Goal: Information Seeking & Learning: Understand process/instructions

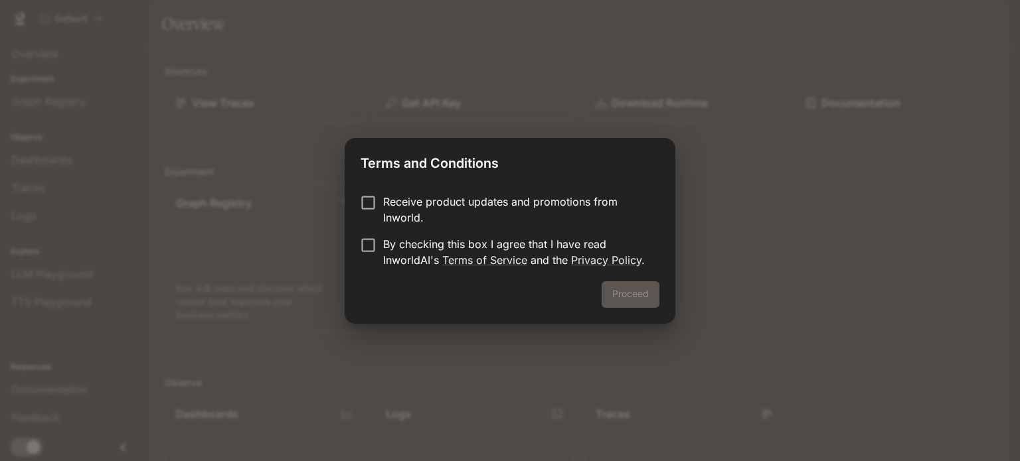
click at [465, 196] on p "Receive product updates and promotions from Inworld." at bounding box center [516, 210] width 266 height 32
click at [394, 250] on p "By checking this box I agree that I have read InworldAI's Terms of Service and …" at bounding box center [516, 252] width 266 height 32
click at [383, 252] on p "By checking this box I agree that I have read InworldAI's Terms of Service and …" at bounding box center [516, 252] width 266 height 32
click at [369, 212] on label "Receive product updates and promotions from Inworld." at bounding box center [500, 210] width 295 height 32
click at [383, 256] on p "By checking this box I agree that I have read InworldAI's Terms of Service and …" at bounding box center [516, 252] width 266 height 32
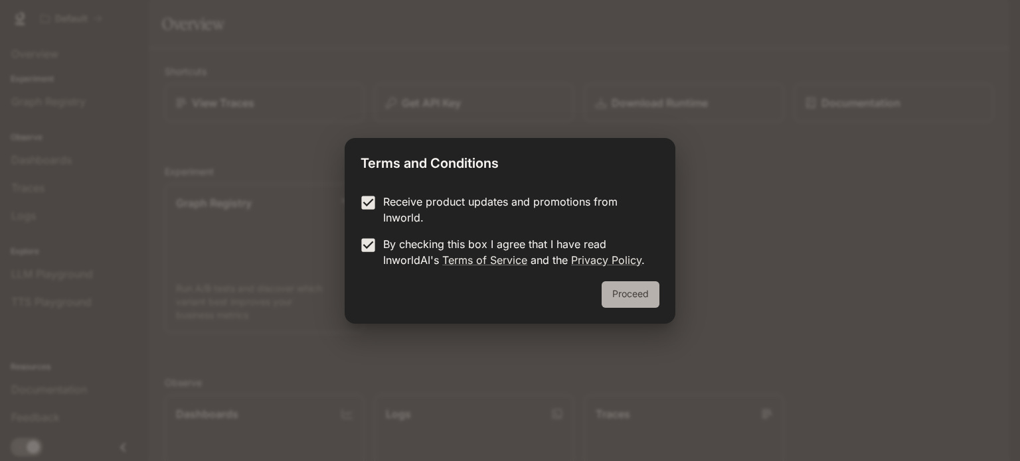
click at [640, 302] on button "Proceed" at bounding box center [630, 294] width 58 height 27
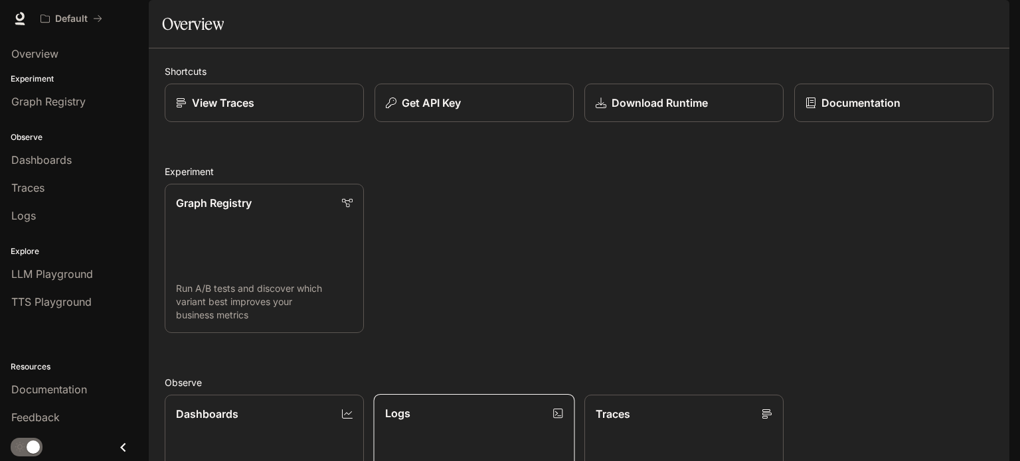
scroll to position [352, 0]
drag, startPoint x: 212, startPoint y: 275, endPoint x: 166, endPoint y: 269, distance: 46.2
click at [58, 299] on span "TTS Playground" at bounding box center [51, 302] width 80 height 16
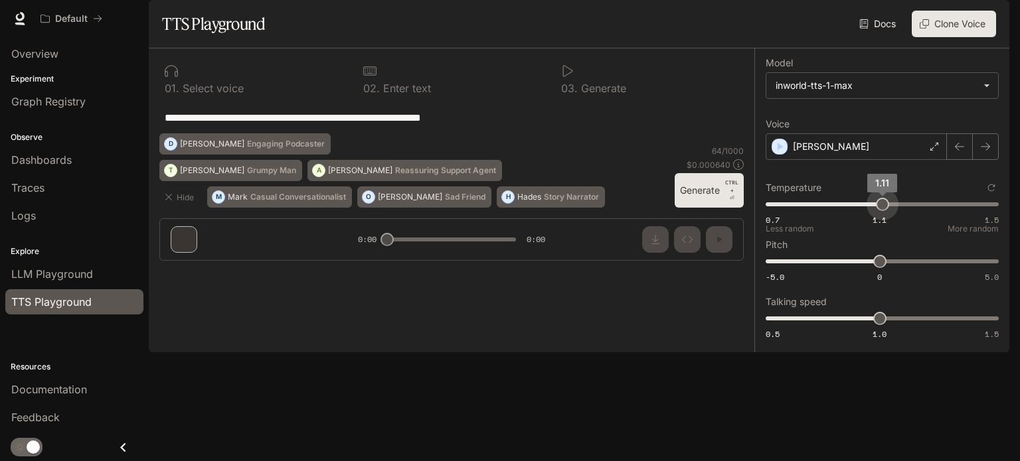
type input "***"
click at [879, 211] on span "1.1" at bounding box center [879, 204] width 13 height 13
click at [710, 208] on button "Generate CTRL + ⏎" at bounding box center [709, 190] width 69 height 35
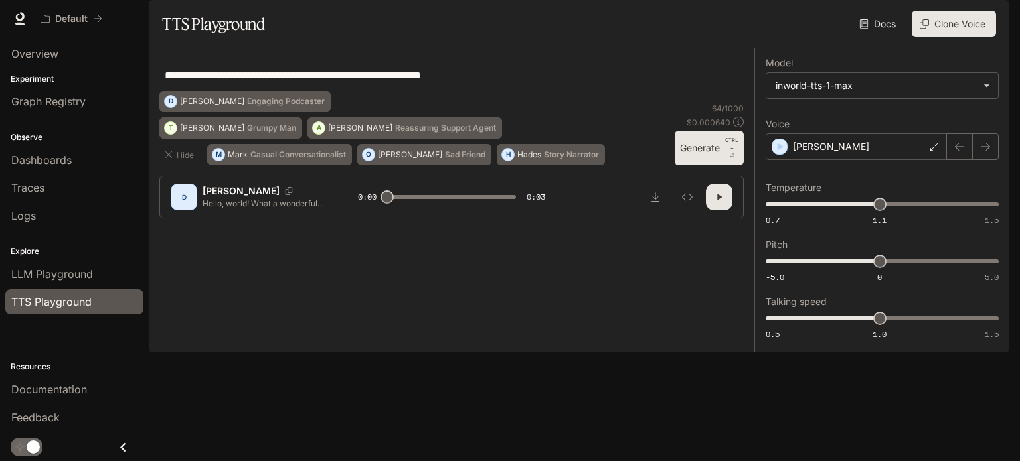
click at [725, 210] on button "button" at bounding box center [719, 197] width 27 height 27
click at [55, 380] on link "Documentation" at bounding box center [74, 389] width 138 height 25
type input "*"
